Goal: Task Accomplishment & Management: Manage account settings

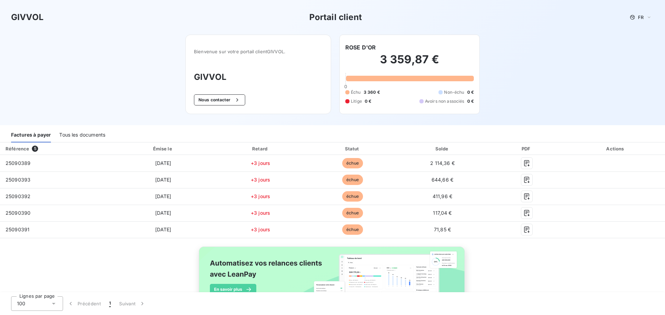
click at [82, 135] on div "Tous les documents" at bounding box center [82, 135] width 46 height 15
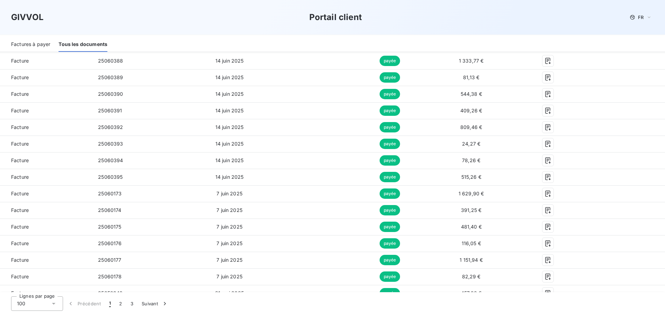
scroll to position [1077, 0]
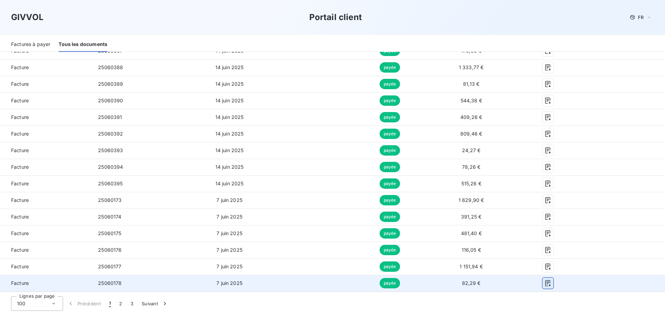
click at [544, 285] on icon "button" at bounding box center [547, 283] width 7 height 7
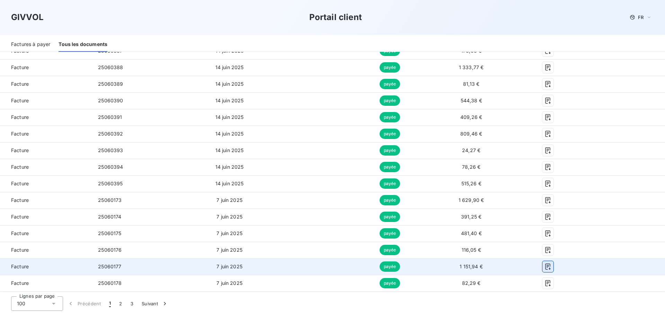
click at [545, 270] on icon "button" at bounding box center [547, 267] width 5 height 6
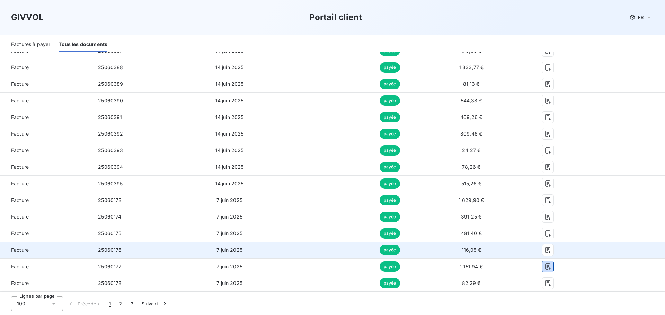
scroll to position [1042, 0]
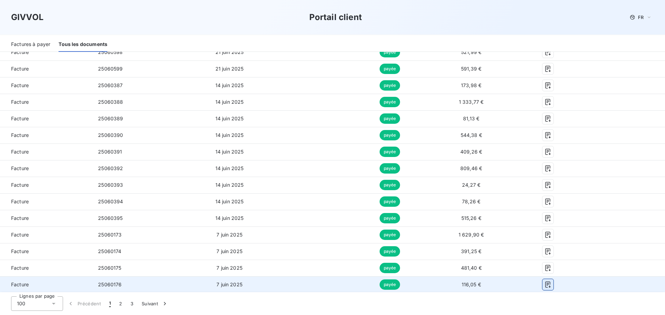
click at [544, 283] on icon "button" at bounding box center [547, 285] width 7 height 7
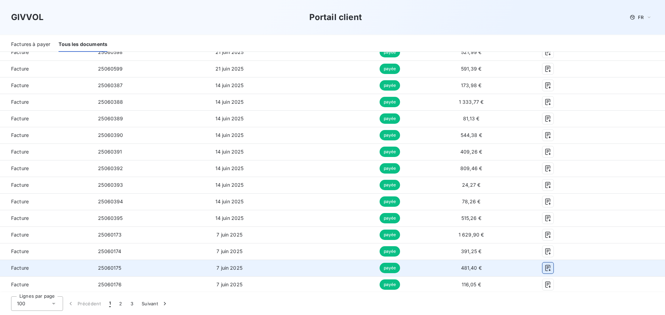
click at [544, 270] on icon "button" at bounding box center [547, 268] width 7 height 7
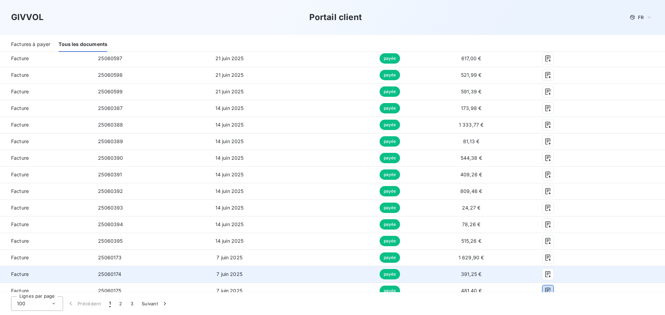
scroll to position [1007, 0]
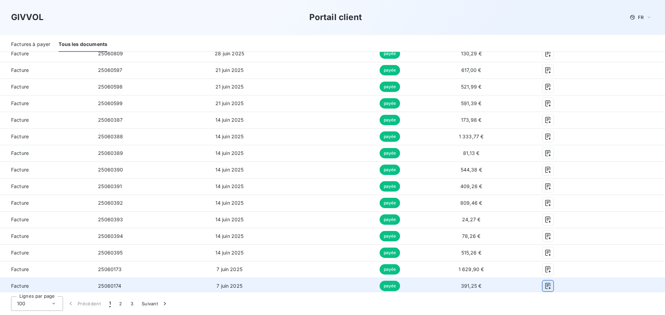
click at [545, 286] on icon "button" at bounding box center [547, 286] width 5 height 6
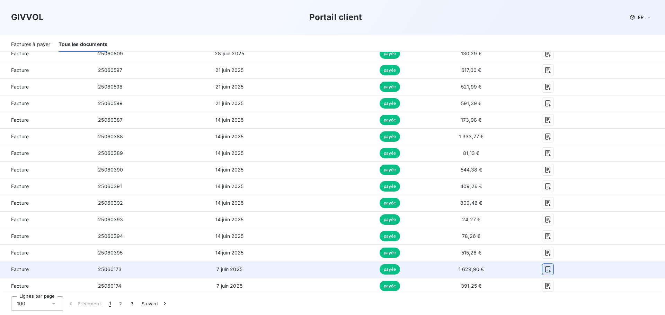
click at [544, 270] on icon "button" at bounding box center [547, 269] width 7 height 7
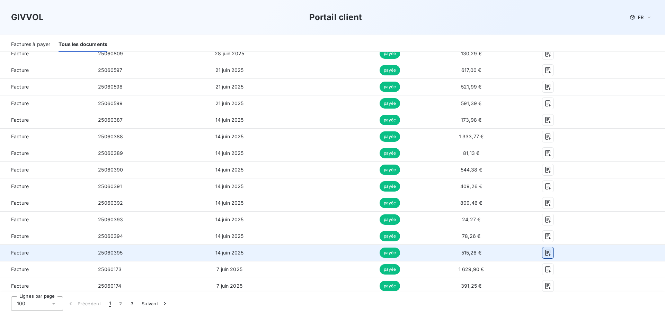
click at [545, 254] on icon "button" at bounding box center [547, 253] width 5 height 6
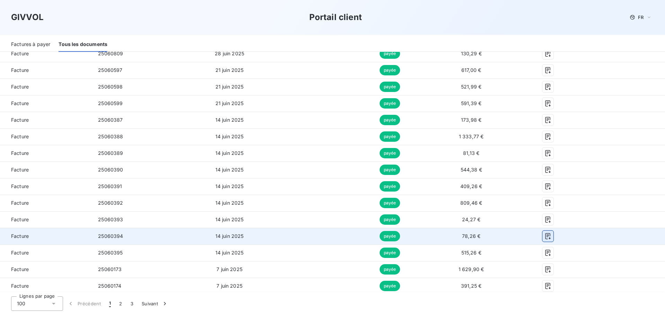
click at [544, 235] on icon "button" at bounding box center [547, 236] width 7 height 7
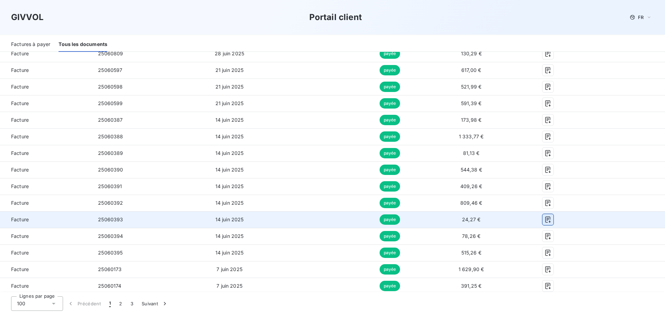
click at [544, 218] on icon "button" at bounding box center [547, 219] width 7 height 7
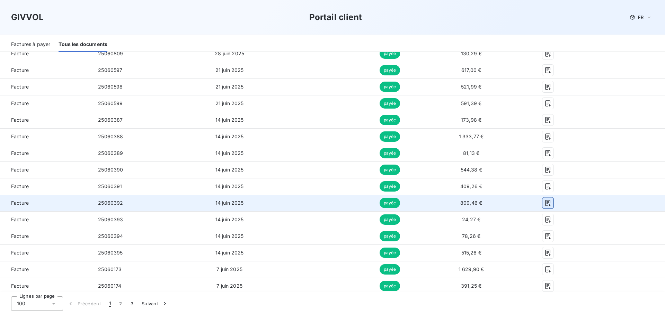
click at [545, 204] on icon "button" at bounding box center [547, 203] width 5 height 6
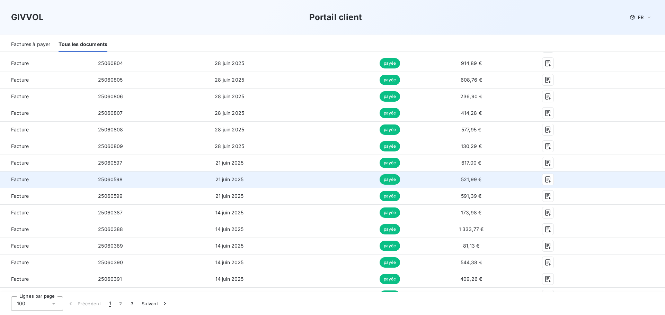
scroll to position [903, 0]
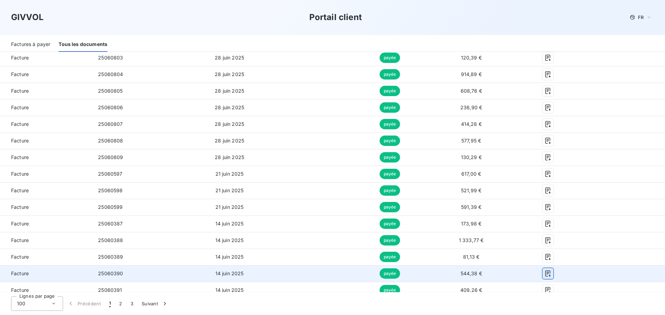
click at [544, 276] on icon "button" at bounding box center [547, 273] width 7 height 7
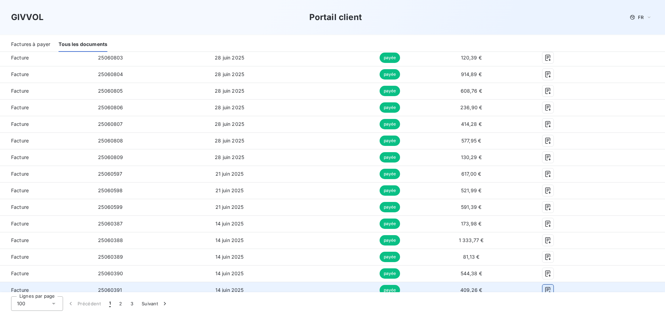
click at [544, 289] on icon "button" at bounding box center [547, 290] width 7 height 7
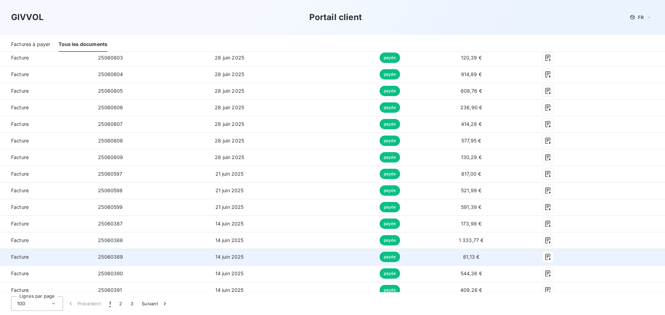
click at [575, 258] on td at bounding box center [548, 257] width 68 height 17
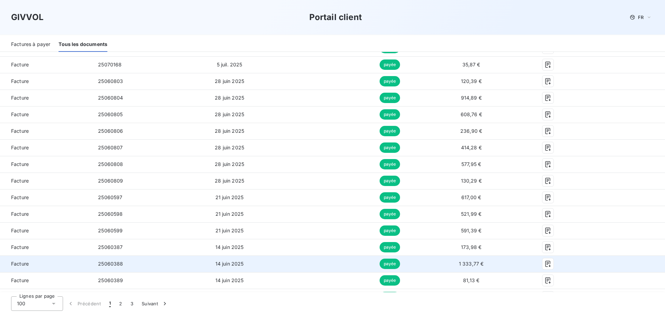
scroll to position [869, 0]
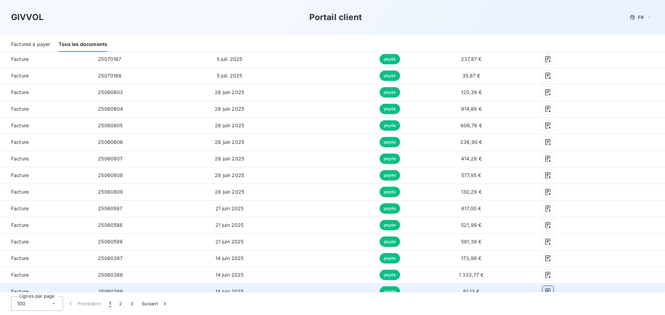
click at [546, 289] on icon "button" at bounding box center [547, 291] width 7 height 7
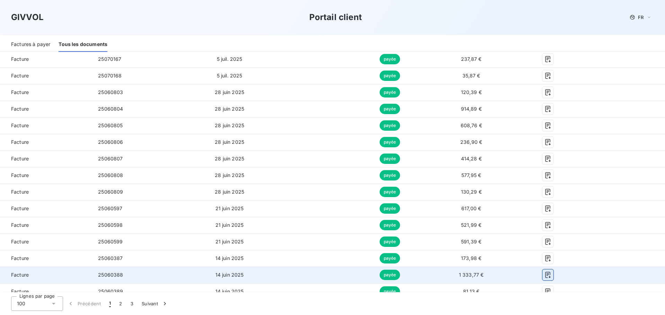
click at [544, 272] on icon "button" at bounding box center [547, 275] width 7 height 7
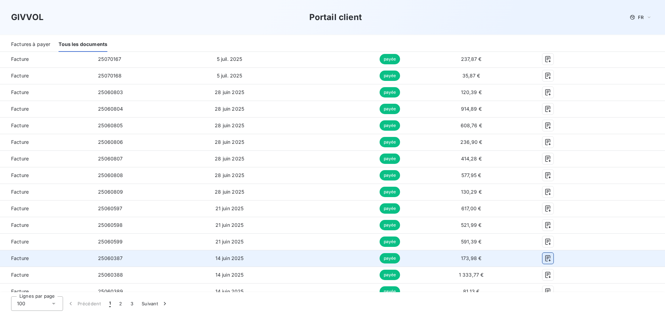
click at [544, 259] on icon "button" at bounding box center [547, 258] width 7 height 7
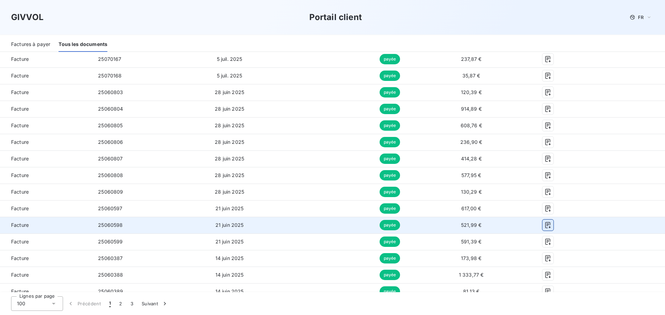
click at [544, 225] on icon "button" at bounding box center [547, 225] width 7 height 7
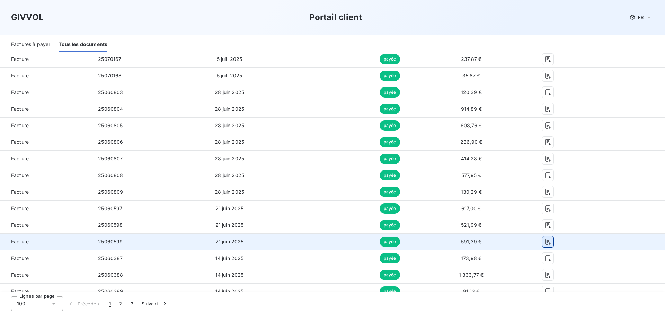
click at [545, 242] on icon "button" at bounding box center [547, 242] width 7 height 7
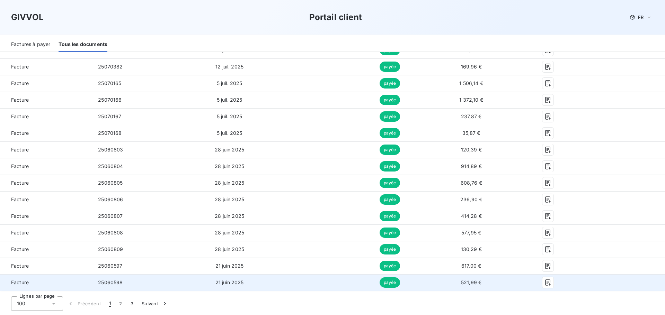
scroll to position [800, 0]
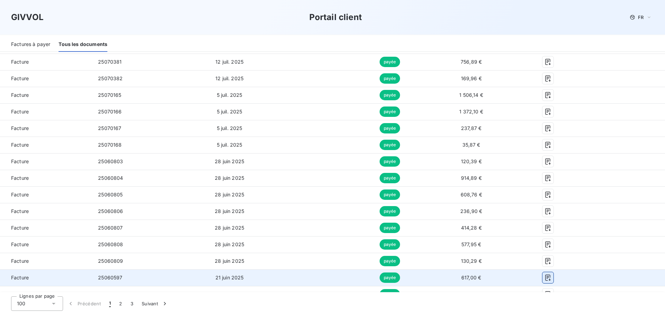
click at [544, 277] on icon "button" at bounding box center [547, 278] width 7 height 7
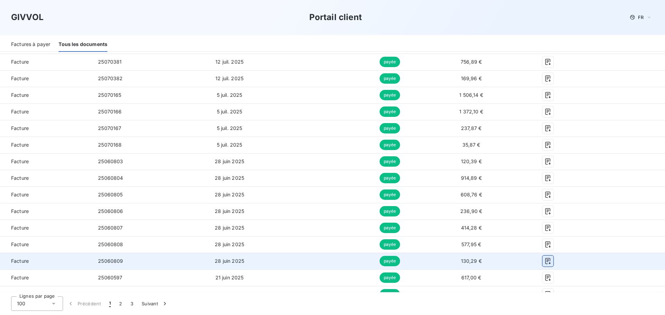
click at [545, 261] on icon "button" at bounding box center [547, 261] width 5 height 6
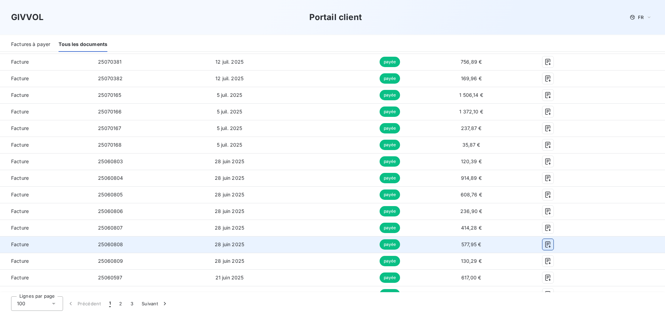
click at [546, 246] on icon "button" at bounding box center [547, 244] width 7 height 7
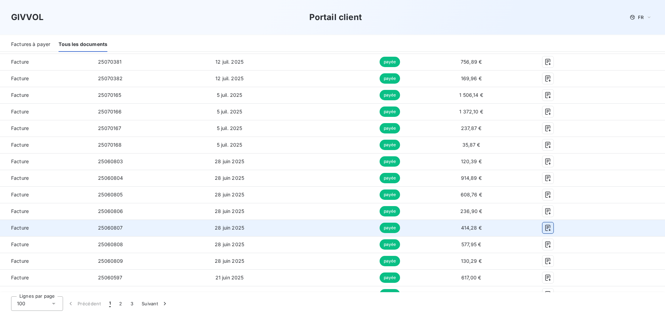
click at [545, 225] on icon "button" at bounding box center [547, 228] width 5 height 6
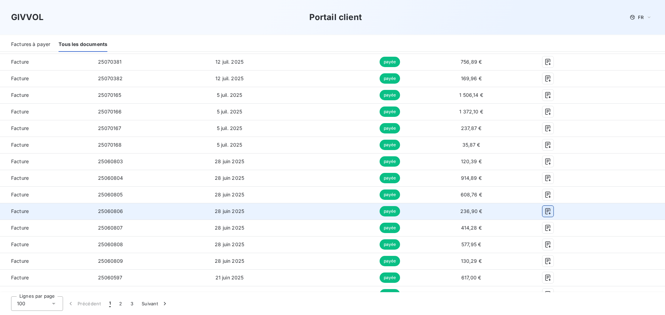
click at [544, 212] on icon "button" at bounding box center [547, 211] width 7 height 7
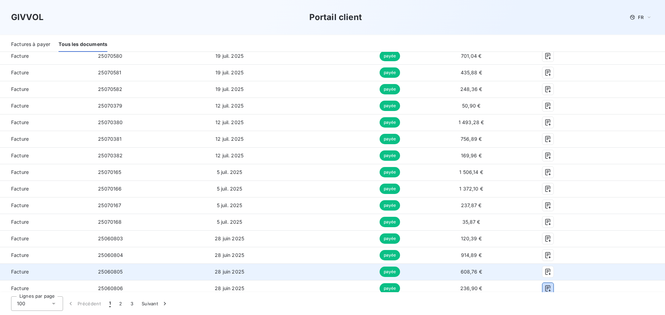
scroll to position [730, 0]
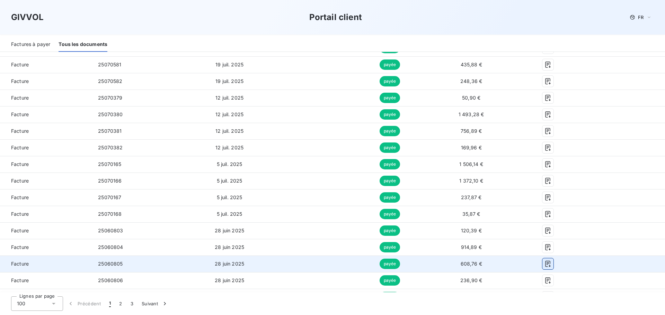
click at [544, 264] on icon "button" at bounding box center [547, 264] width 7 height 7
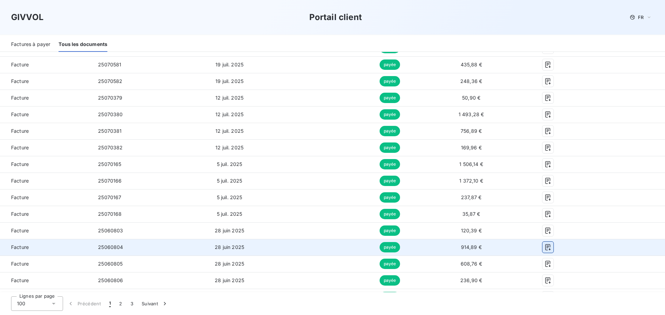
click at [545, 249] on icon "button" at bounding box center [547, 247] width 7 height 7
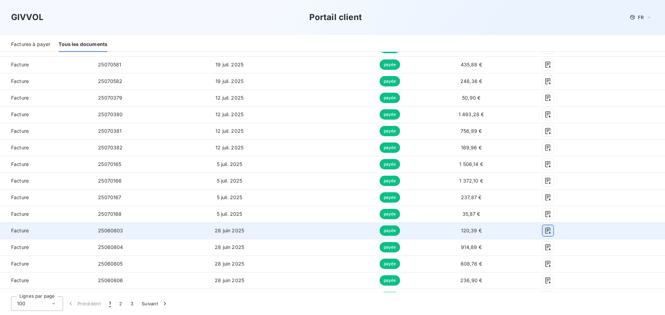
click at [545, 229] on icon "button" at bounding box center [547, 231] width 7 height 7
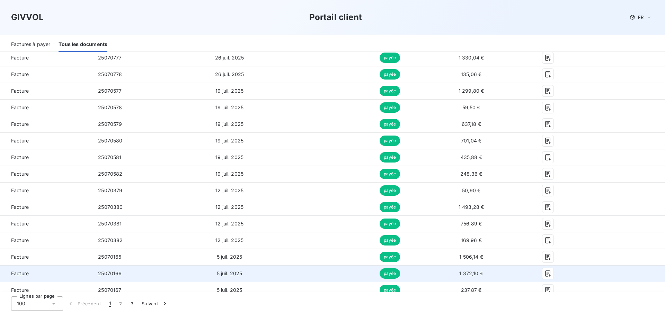
scroll to position [626, 0]
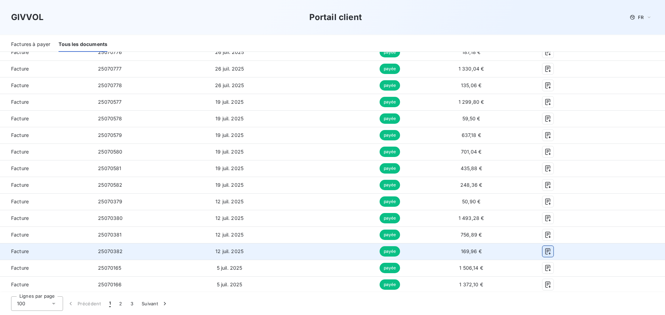
click at [544, 252] on icon "button" at bounding box center [547, 251] width 7 height 7
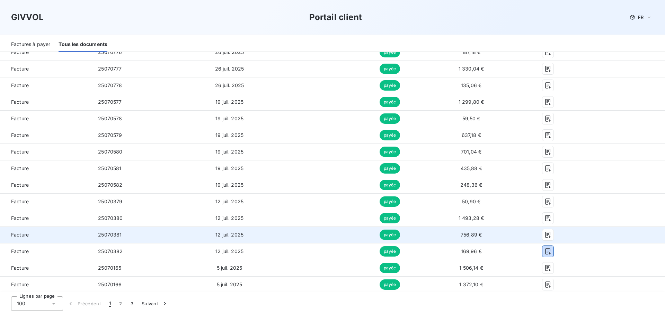
scroll to position [592, 0]
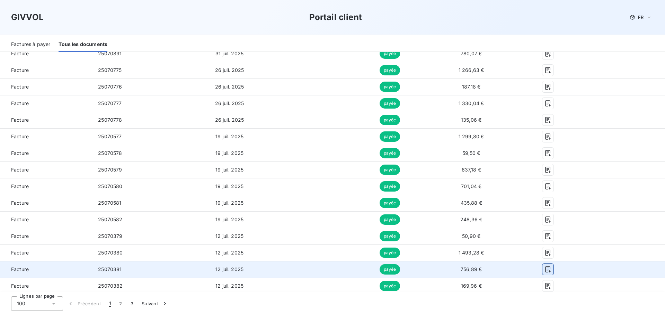
click at [545, 270] on icon "button" at bounding box center [547, 269] width 7 height 7
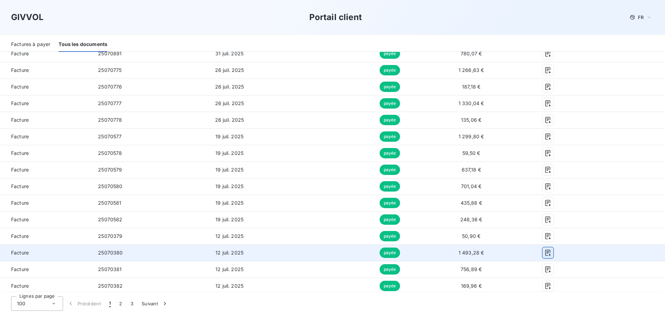
click at [544, 253] on icon "button" at bounding box center [547, 253] width 7 height 7
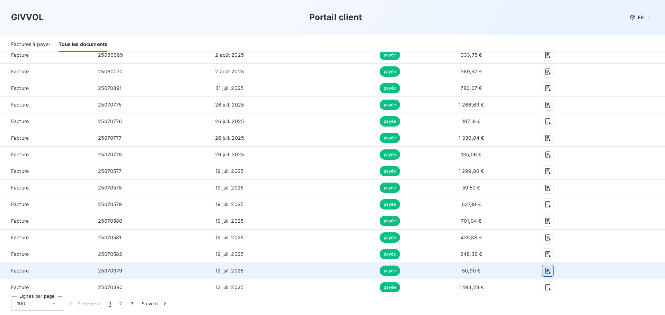
click at [544, 271] on icon "button" at bounding box center [547, 271] width 7 height 7
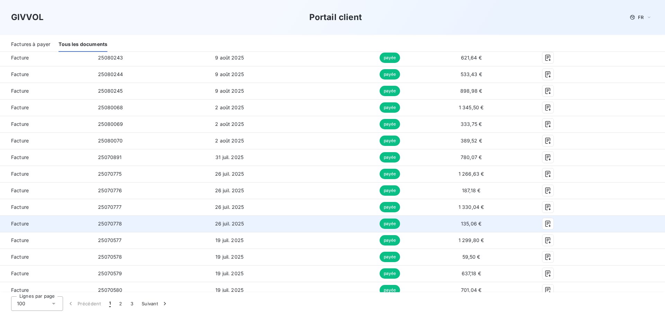
scroll to position [453, 0]
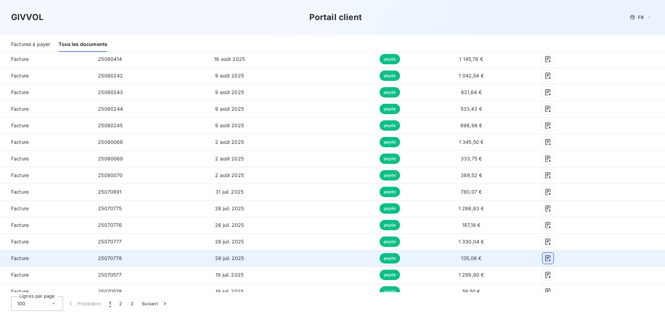
click at [544, 258] on icon "button" at bounding box center [547, 258] width 7 height 7
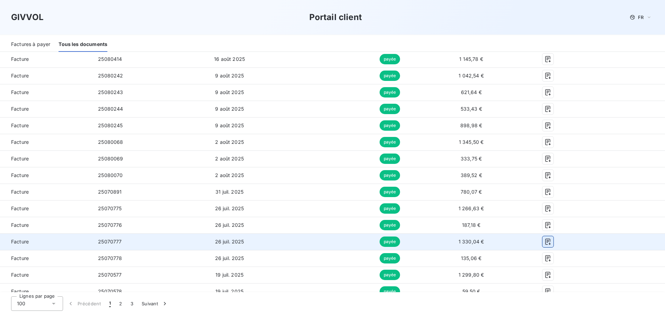
click at [545, 243] on icon "button" at bounding box center [547, 242] width 5 height 6
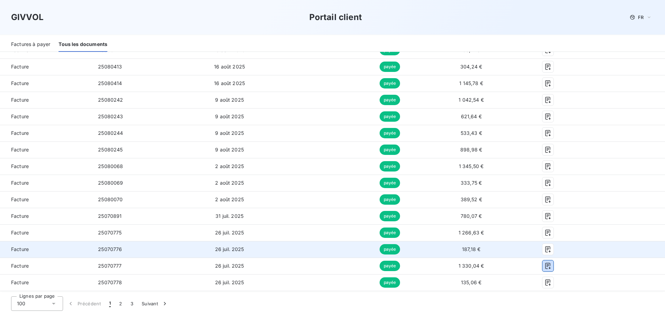
scroll to position [419, 0]
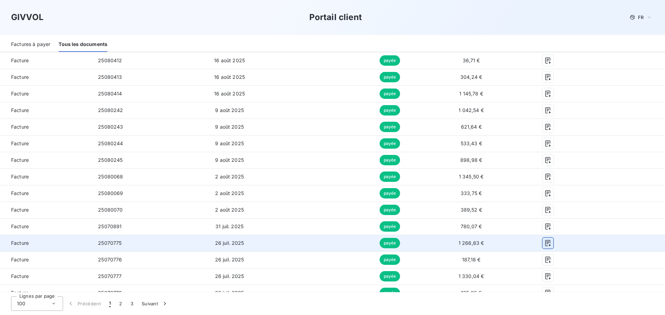
click at [545, 244] on icon "button" at bounding box center [547, 243] width 5 height 6
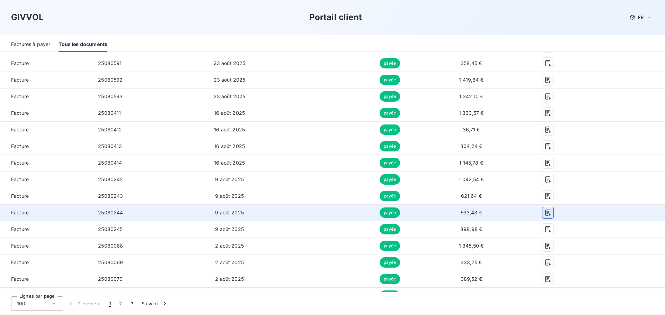
scroll to position [315, 0]
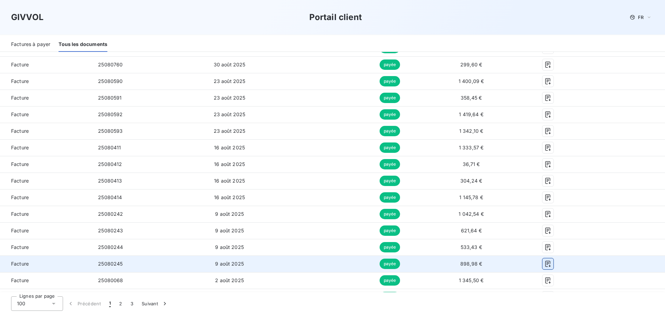
click at [546, 262] on icon "button" at bounding box center [547, 264] width 7 height 7
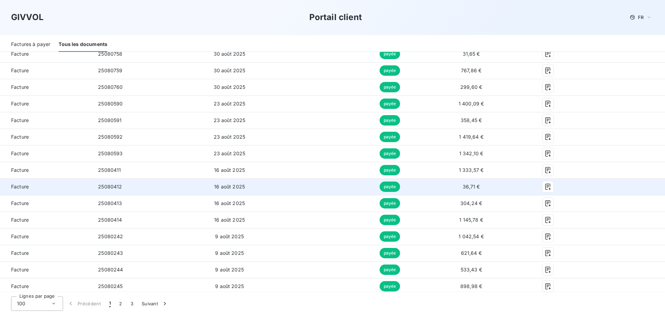
scroll to position [280, 0]
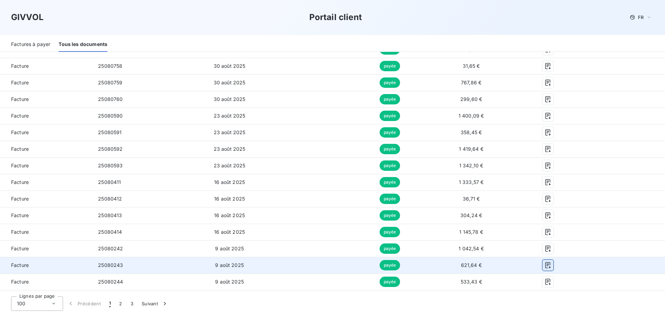
click at [544, 267] on icon "button" at bounding box center [547, 265] width 7 height 7
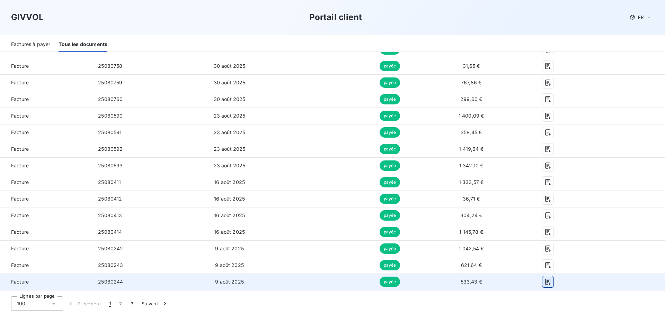
click at [545, 283] on icon "button" at bounding box center [547, 282] width 5 height 6
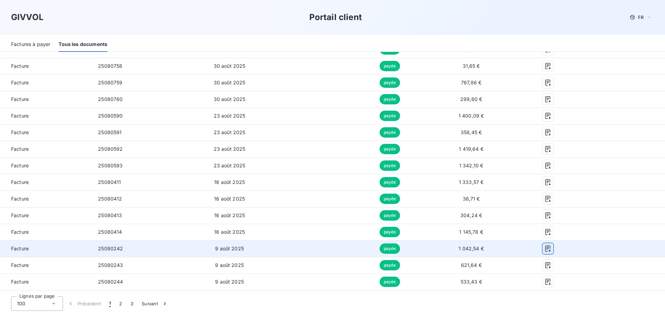
click at [544, 249] on icon "button" at bounding box center [547, 249] width 7 height 7
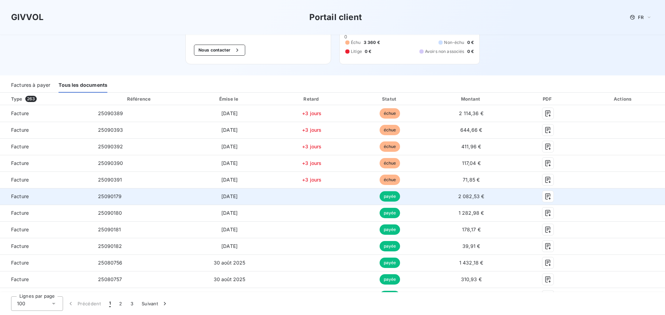
scroll to position [38, 0]
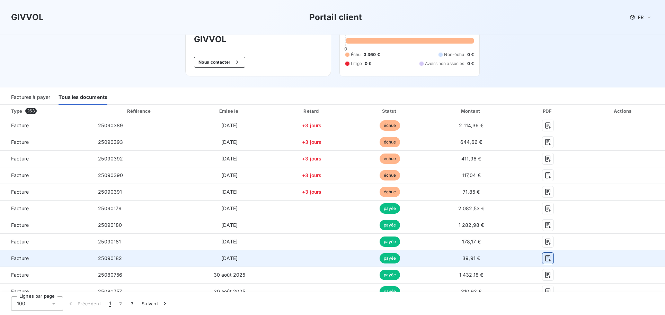
click at [545, 257] on icon "button" at bounding box center [547, 259] width 5 height 6
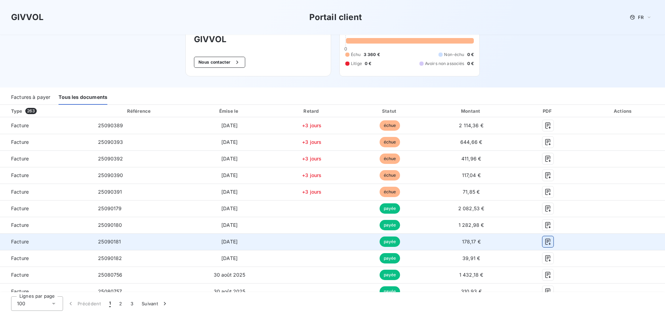
click at [544, 244] on icon "button" at bounding box center [547, 242] width 7 height 7
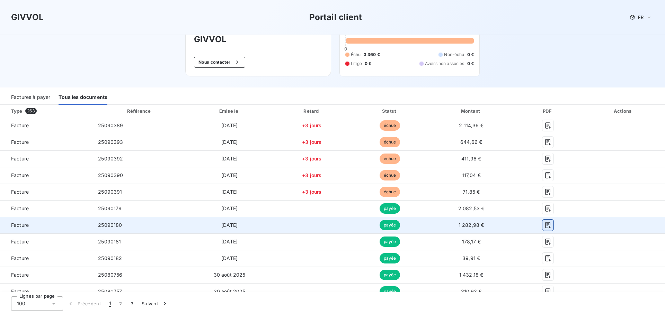
click at [544, 226] on icon "button" at bounding box center [547, 225] width 7 height 7
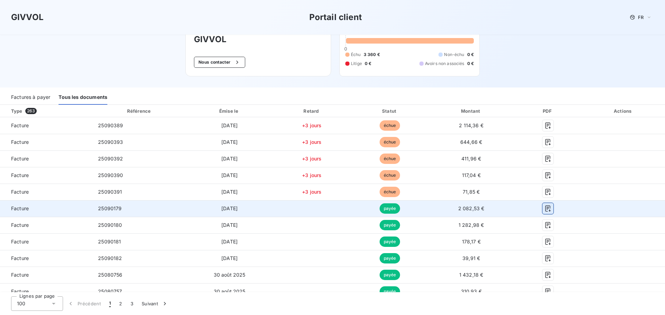
click at [544, 207] on icon "button" at bounding box center [547, 208] width 7 height 7
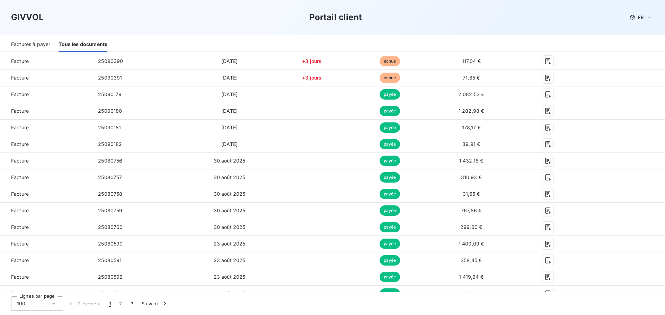
scroll to position [142, 0]
